Goal: Task Accomplishment & Management: Manage account settings

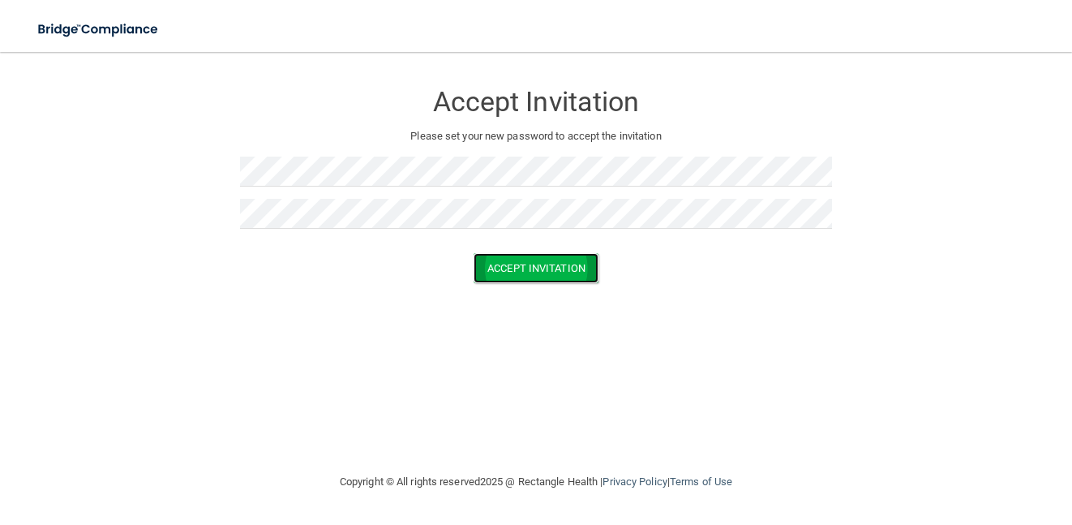
click at [494, 268] on button "Accept Invitation" at bounding box center [536, 268] width 125 height 30
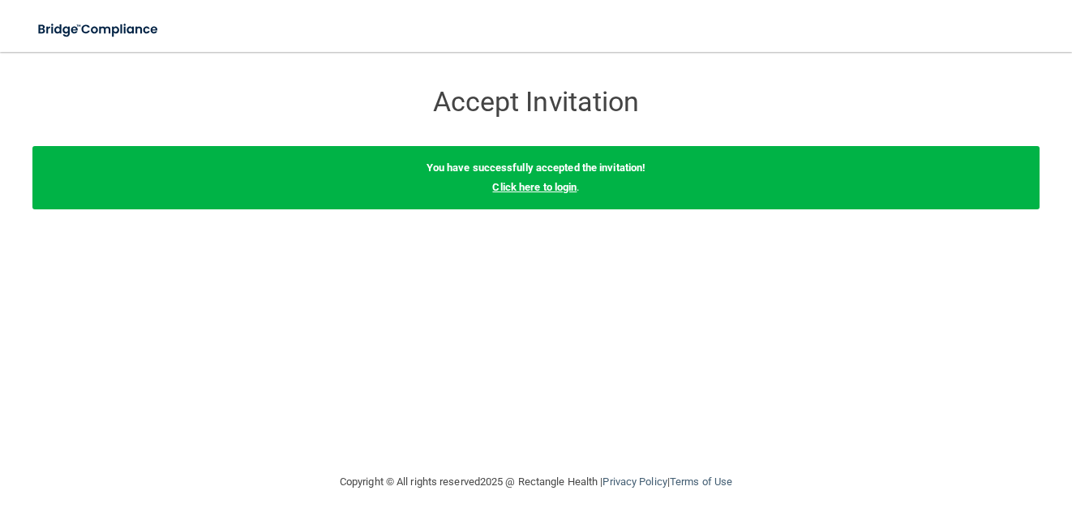
click at [560, 182] on link "Click here to login" at bounding box center [534, 187] width 84 height 12
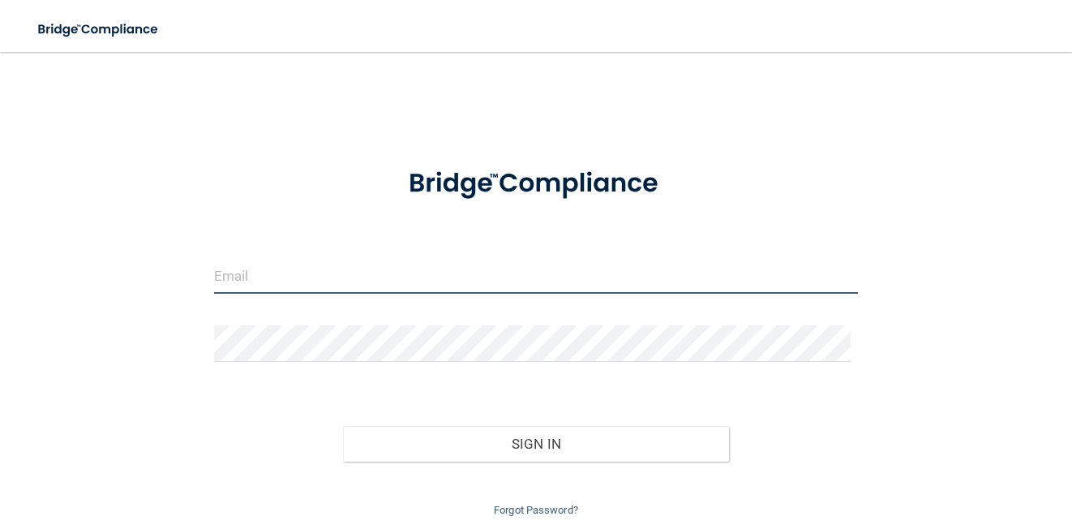
click at [328, 273] on input "email" at bounding box center [536, 275] width 645 height 36
type input "[EMAIL_ADDRESS][DOMAIN_NAME]"
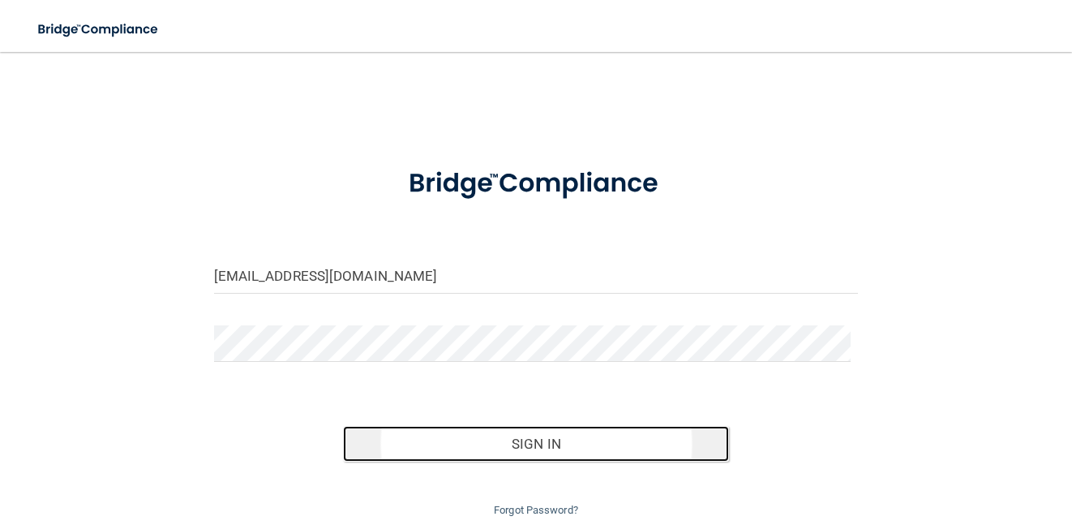
click at [489, 440] on button "Sign In" at bounding box center [536, 444] width 387 height 36
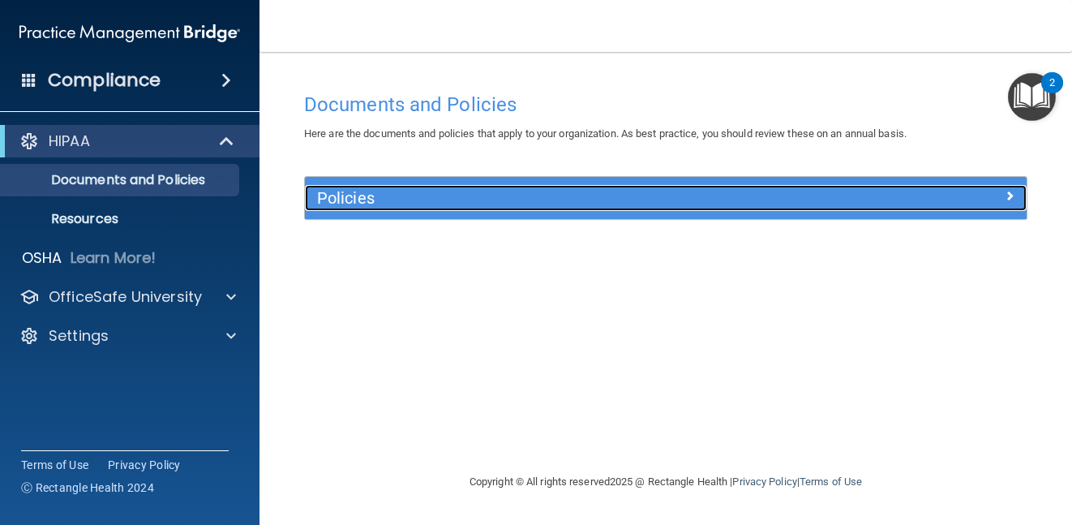
click at [334, 195] on h5 "Policies" at bounding box center [575, 198] width 517 height 18
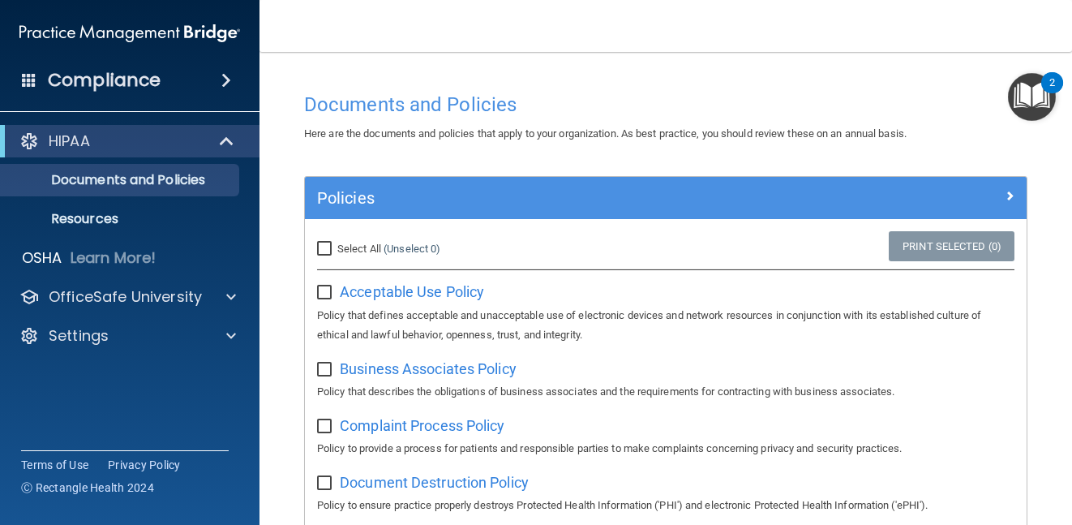
click at [1040, 87] on img "Open Resource Center, 2 new notifications" at bounding box center [1032, 97] width 48 height 48
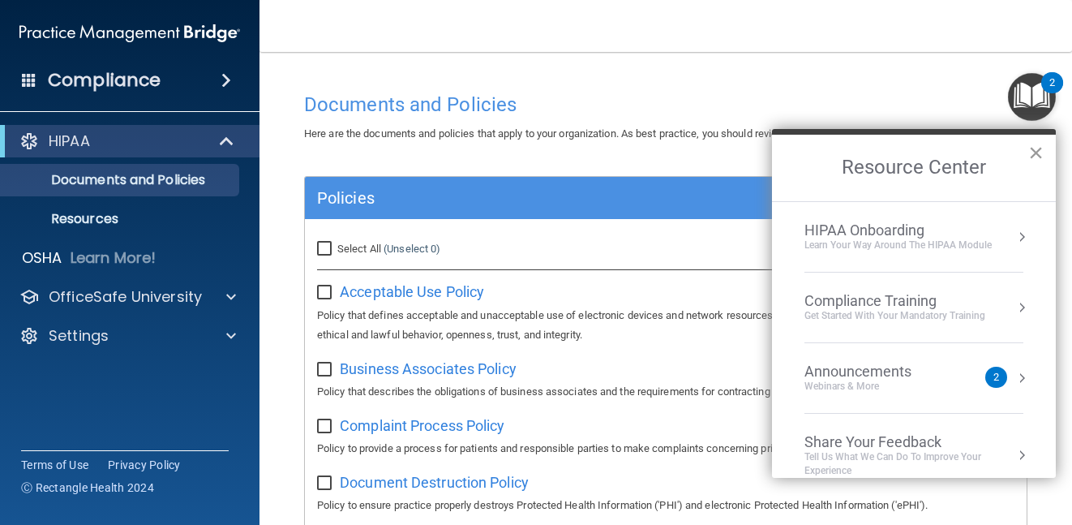
click at [1043, 152] on button "×" at bounding box center [1035, 152] width 15 height 26
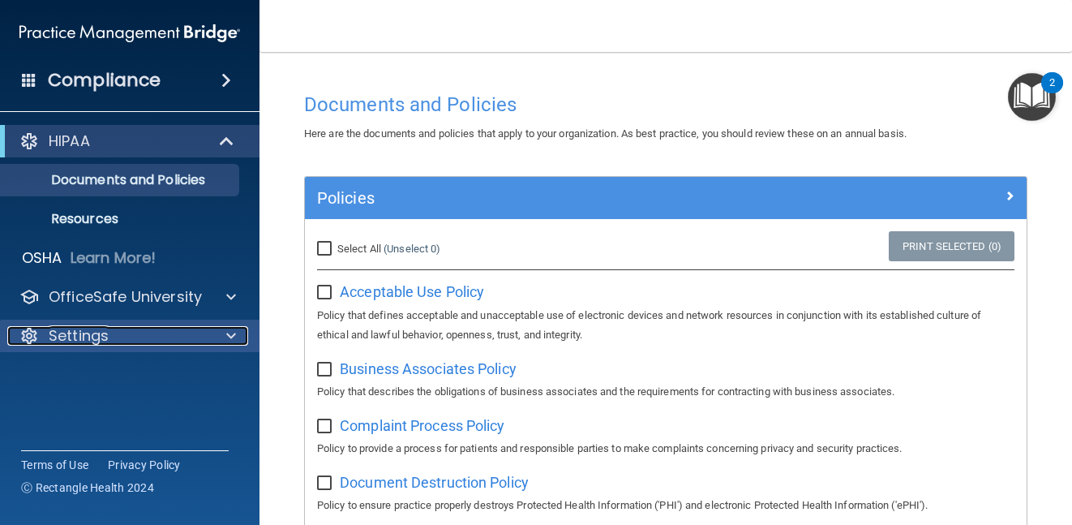
click at [74, 334] on p "Settings" at bounding box center [79, 335] width 60 height 19
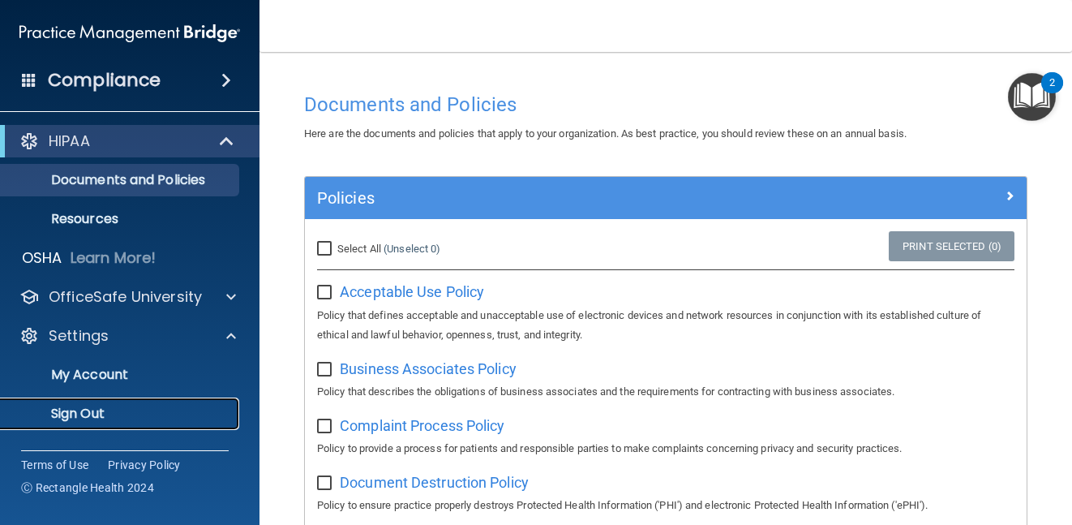
click at [65, 405] on p "Sign Out" at bounding box center [121, 413] width 221 height 16
